Goal: Task Accomplishment & Management: Manage account settings

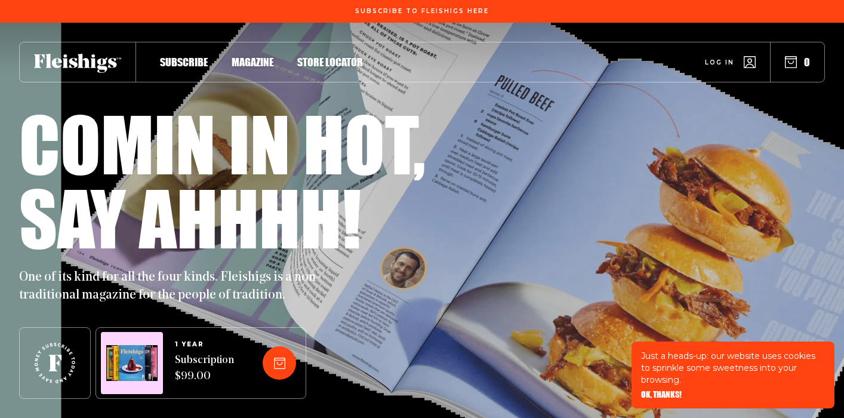
click at [718, 58] on span "Log in" at bounding box center [719, 53] width 29 height 9
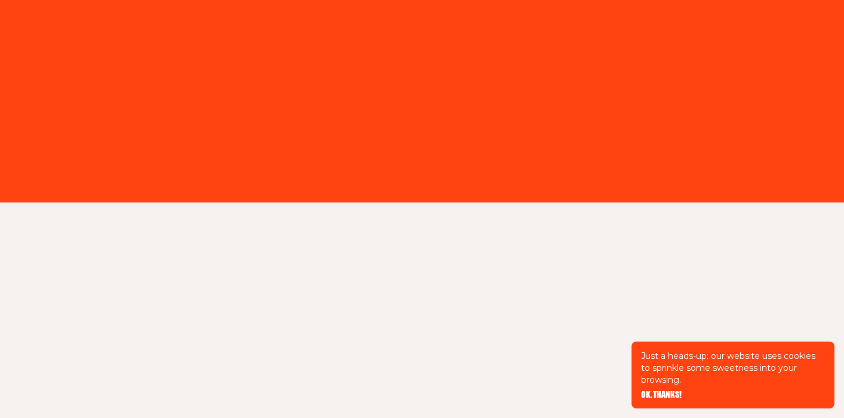
type input "[PERSON_NAME][EMAIL_ADDRESS][DOMAIN_NAME]"
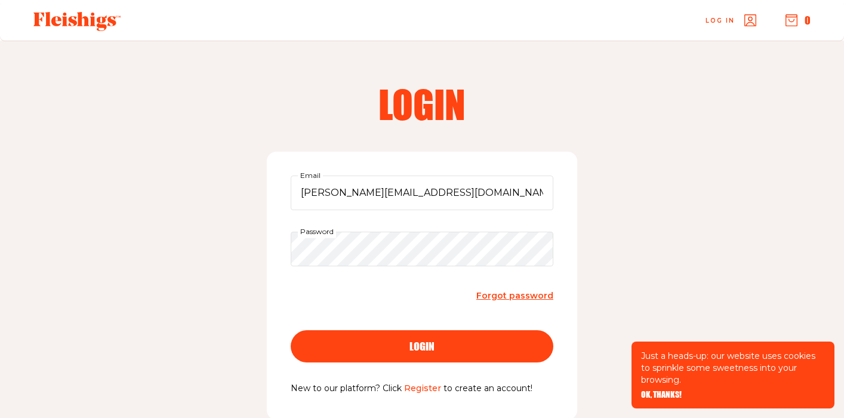
click at [358, 349] on div "login" at bounding box center [422, 346] width 215 height 11
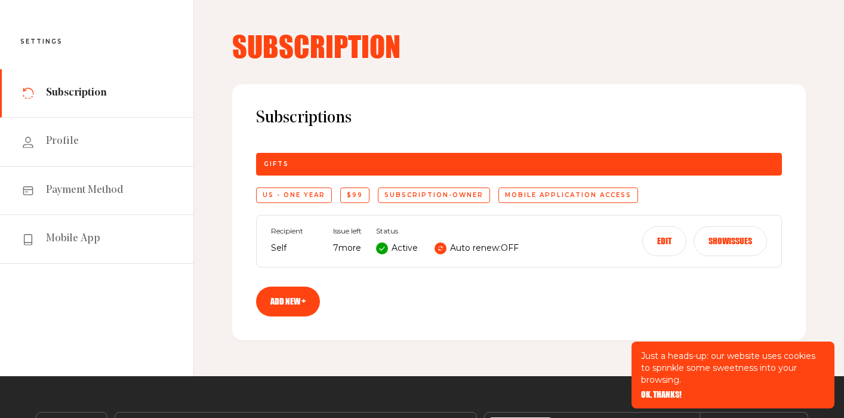
scroll to position [47, 0]
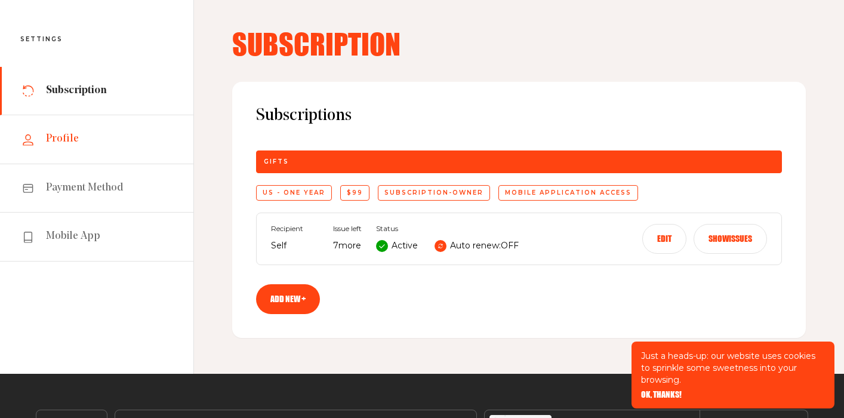
click at [138, 127] on link "Profile" at bounding box center [96, 139] width 193 height 48
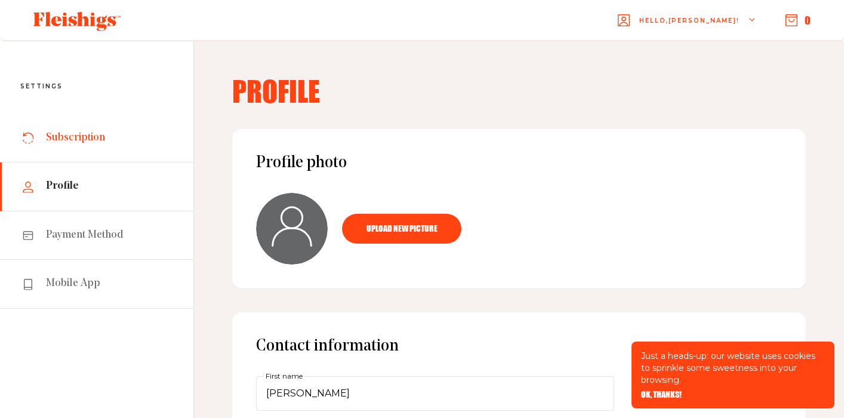
click at [93, 143] on span "Subscription" at bounding box center [75, 138] width 59 height 14
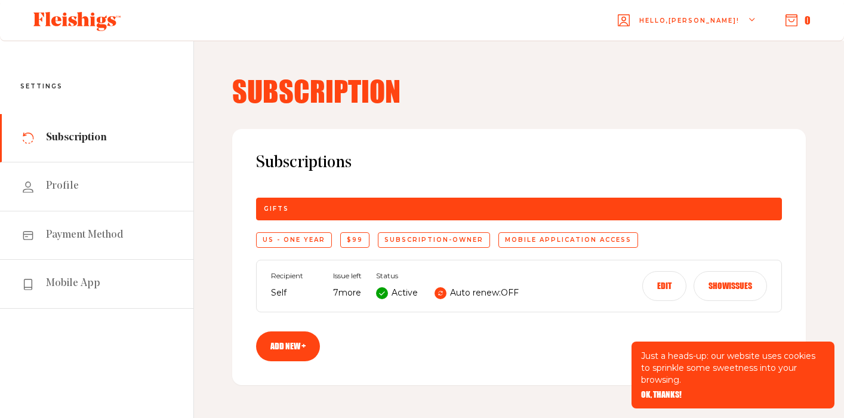
click at [669, 287] on button "Edit" at bounding box center [664, 286] width 44 height 30
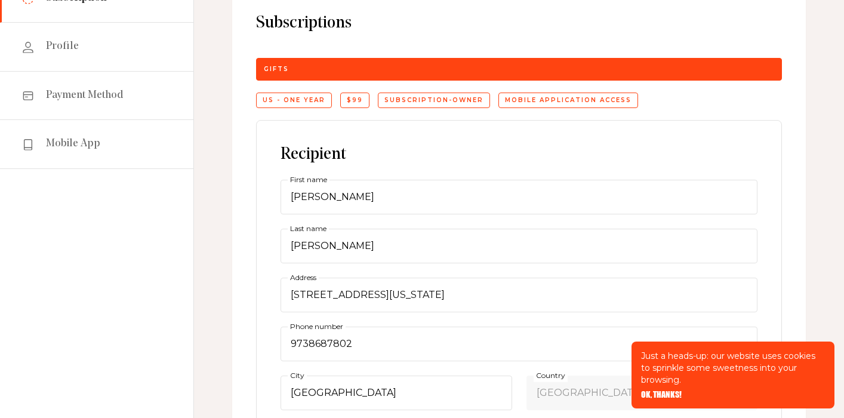
scroll to position [214, 0]
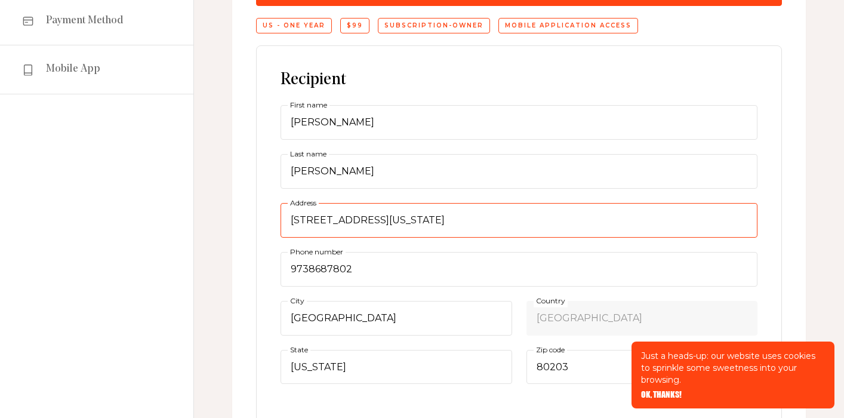
click at [418, 212] on input "965 N Washington St, Apartment 1" at bounding box center [519, 220] width 477 height 35
type input "500 W Cedar Ave Apt 534"
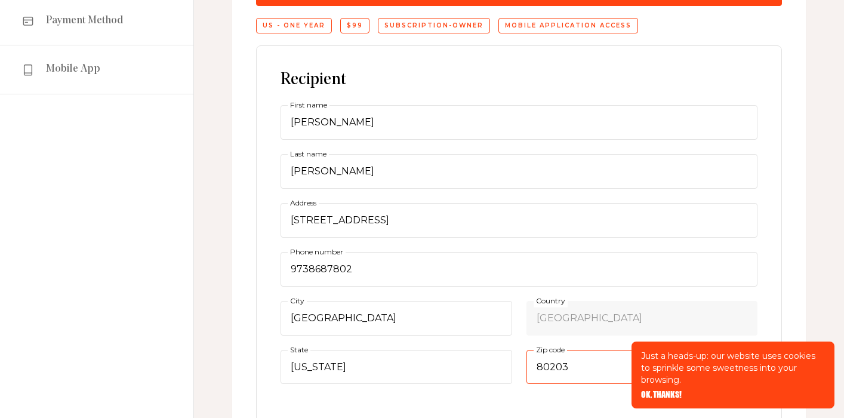
click at [570, 365] on input "80203" at bounding box center [642, 367] width 232 height 35
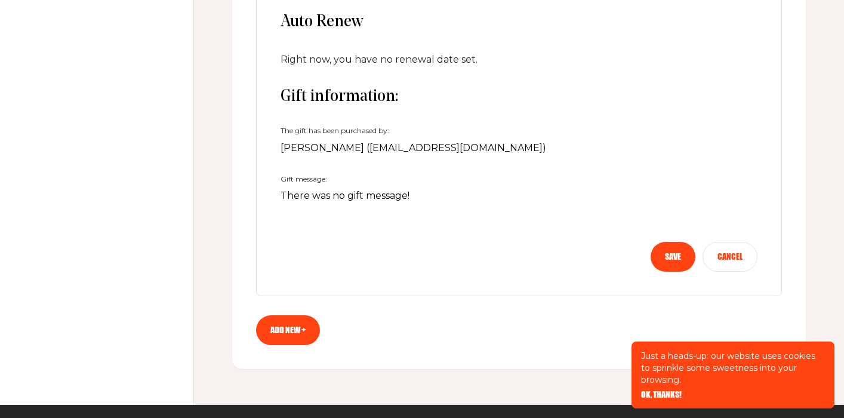
scroll to position [625, 0]
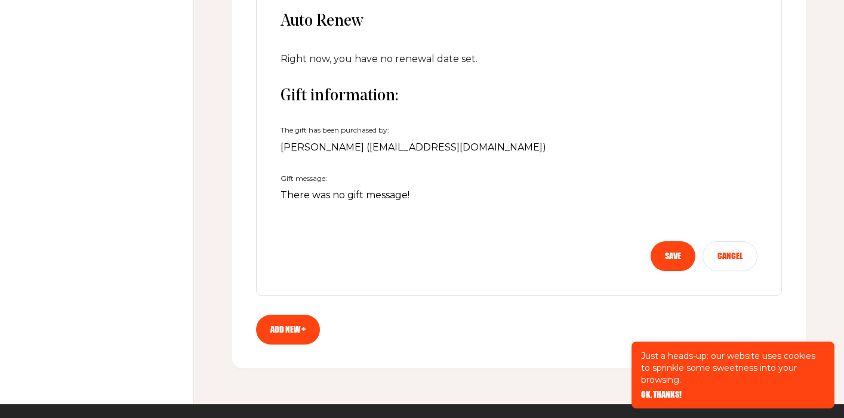
type input "80223"
click at [681, 249] on button "Save" at bounding box center [673, 256] width 45 height 30
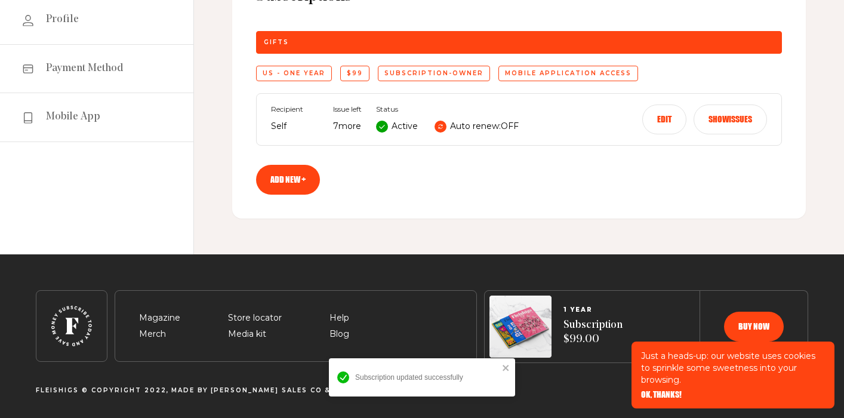
scroll to position [0, 0]
